Goal: Task Accomplishment & Management: Use online tool/utility

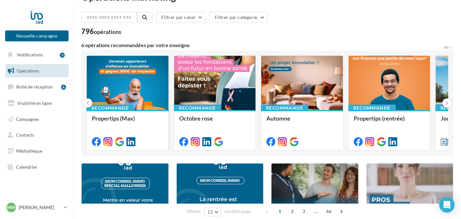
scroll to position [22, 0]
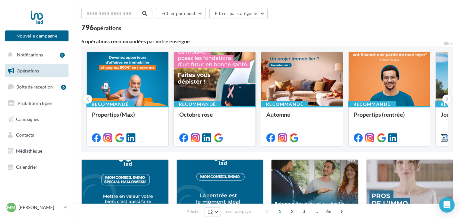
click at [217, 85] on div at bounding box center [215, 79] width 82 height 55
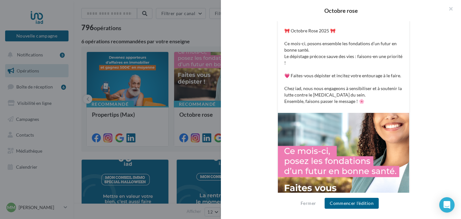
scroll to position [0, 0]
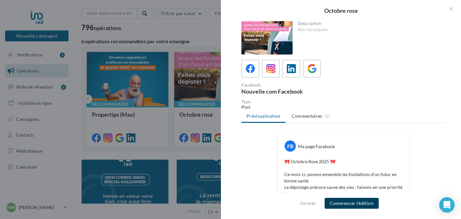
click at [352, 203] on button "Commencer l'édition" at bounding box center [352, 203] width 54 height 11
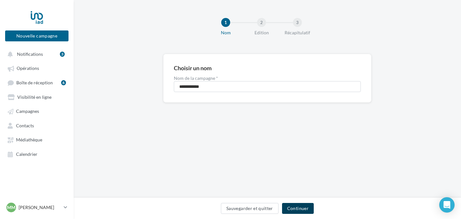
click at [308, 211] on button "Continuer" at bounding box center [298, 208] width 32 height 11
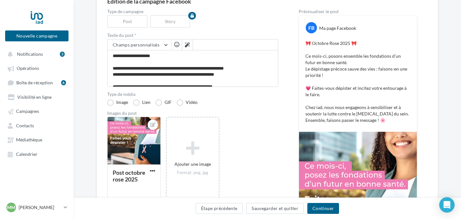
scroll to position [66, 0]
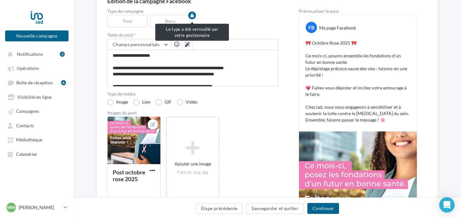
click at [191, 14] on icon "button" at bounding box center [193, 15] width 4 height 4
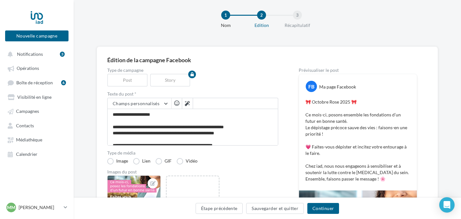
scroll to position [0, 0]
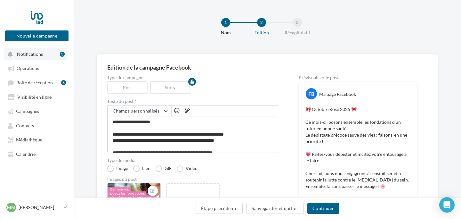
click at [37, 58] on button "Notifications 3" at bounding box center [35, 54] width 63 height 12
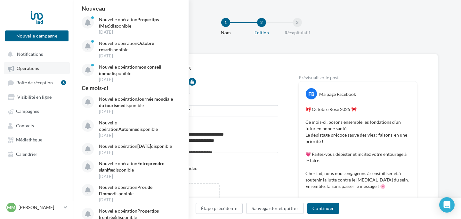
click at [32, 71] on span "Opérations" at bounding box center [28, 68] width 22 height 5
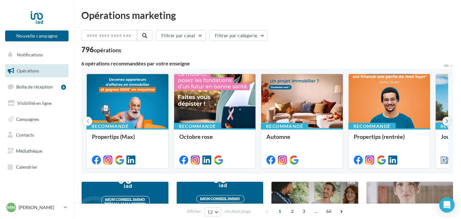
click at [448, 121] on icon at bounding box center [447, 121] width 3 height 6
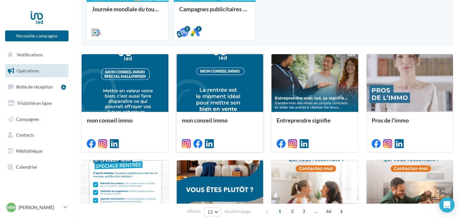
scroll to position [130, 0]
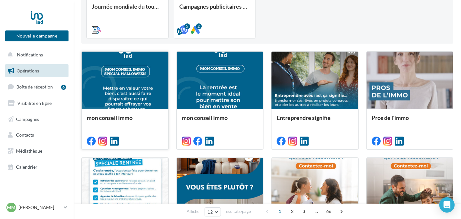
click at [132, 97] on div at bounding box center [125, 81] width 87 height 58
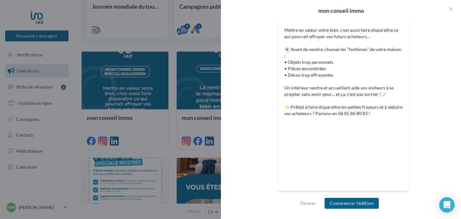
scroll to position [145, 0]
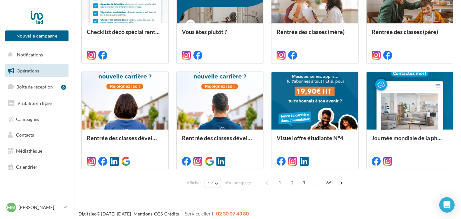
scroll to position [322, 0]
